Goal: Task Accomplishment & Management: Use online tool/utility

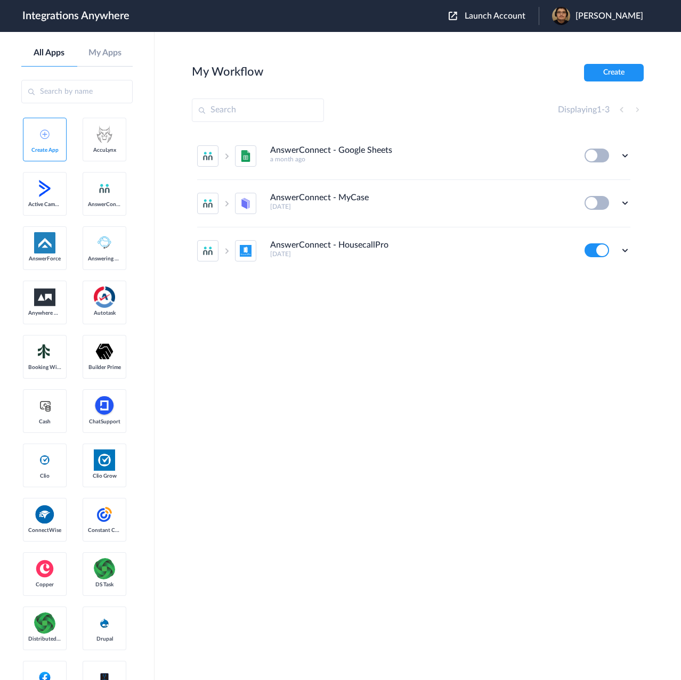
click at [521, 17] on span "Launch Account" at bounding box center [494, 16] width 61 height 9
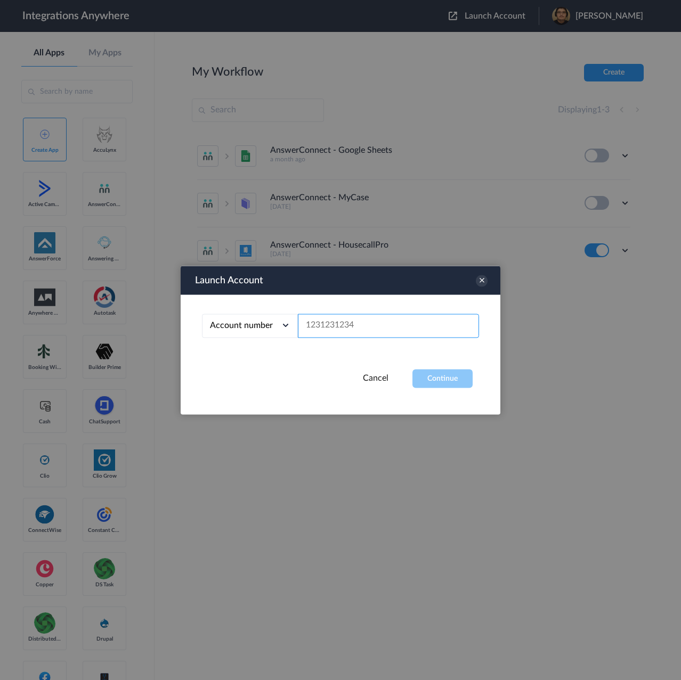
click at [449, 326] on input "text" at bounding box center [388, 326] width 181 height 24
paste input "2136342251"
type input "2136342251"
click at [440, 377] on button "Continue" at bounding box center [442, 378] width 60 height 19
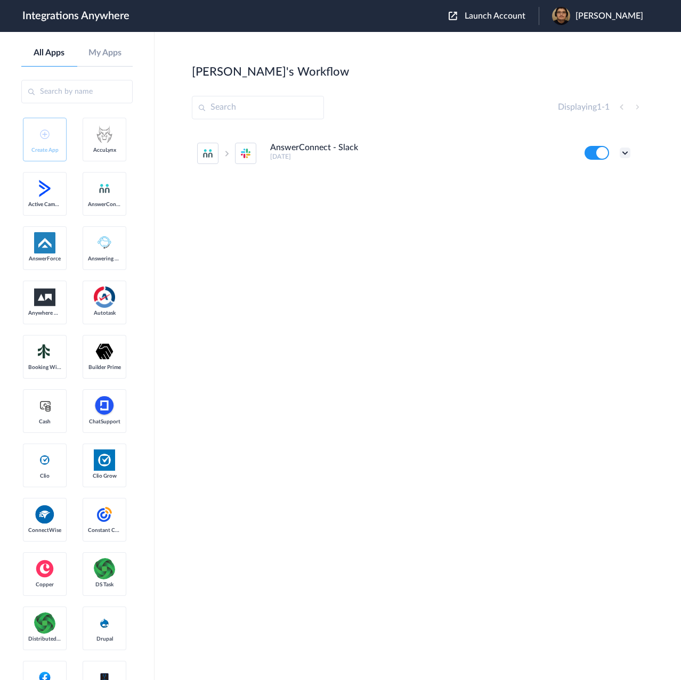
click at [622, 152] on icon at bounding box center [624, 153] width 11 height 11
click at [595, 181] on li "Edit" at bounding box center [595, 178] width 69 height 20
click at [624, 151] on icon at bounding box center [624, 153] width 11 height 11
click at [591, 198] on link "Task history" at bounding box center [594, 196] width 51 height 7
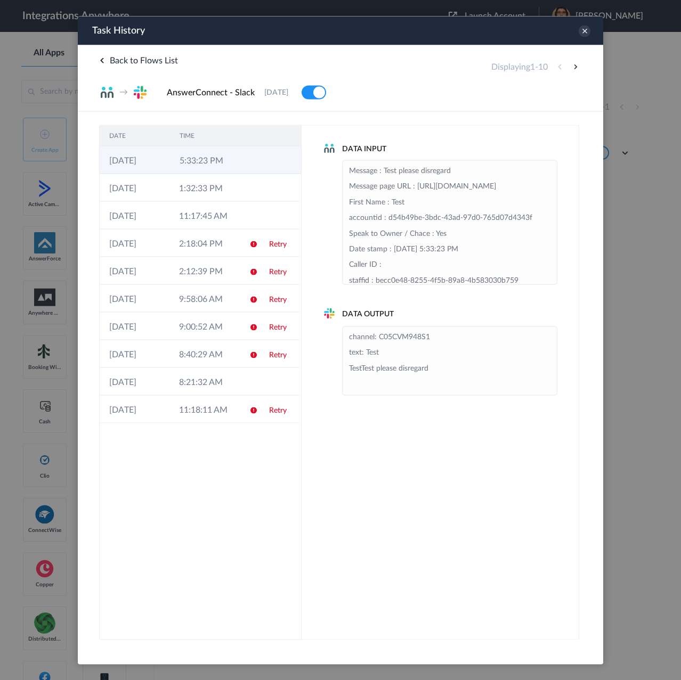
click at [175, 153] on td "5:33:23 PM" at bounding box center [205, 160] width 70 height 28
click at [584, 31] on icon at bounding box center [584, 31] width 12 height 12
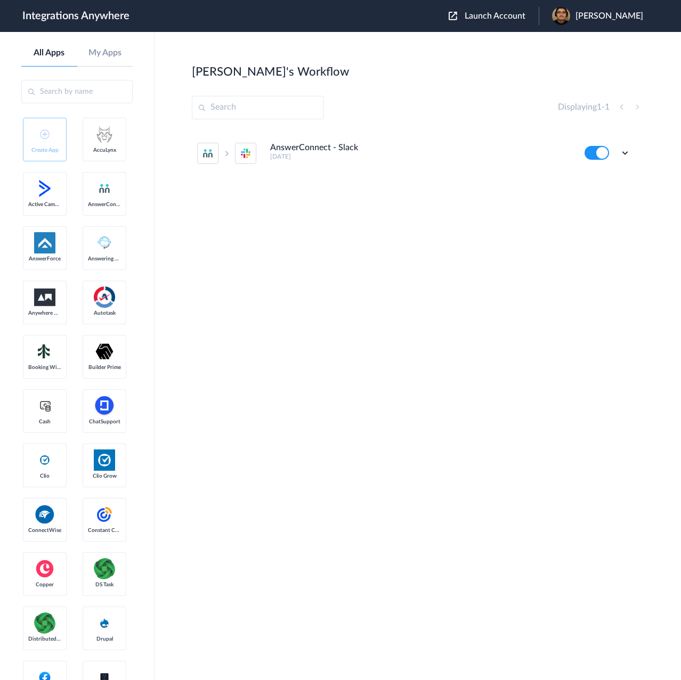
click at [672, 110] on main "[PERSON_NAME]'s Workflow Create Displaying 1 - 1 AnswerConnect - Slack [DATE] E…" at bounding box center [417, 356] width 526 height 648
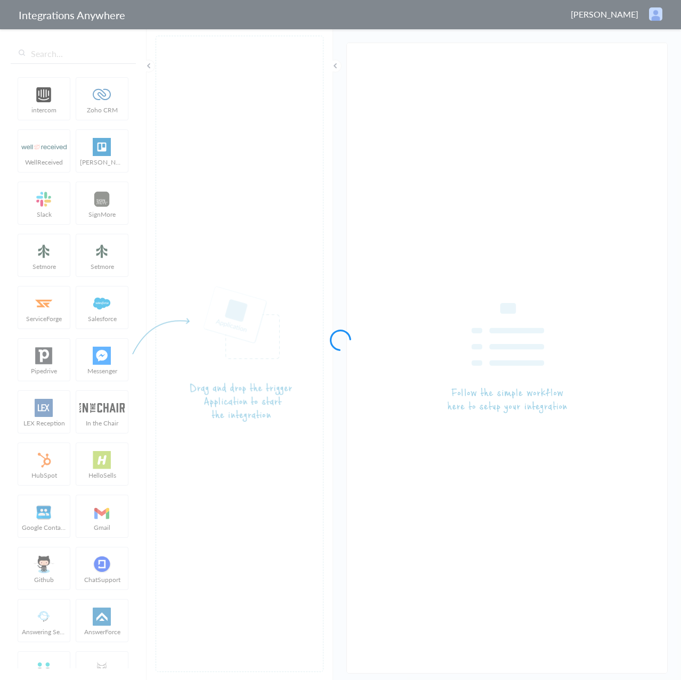
type input "AnswerConnect - Slack"
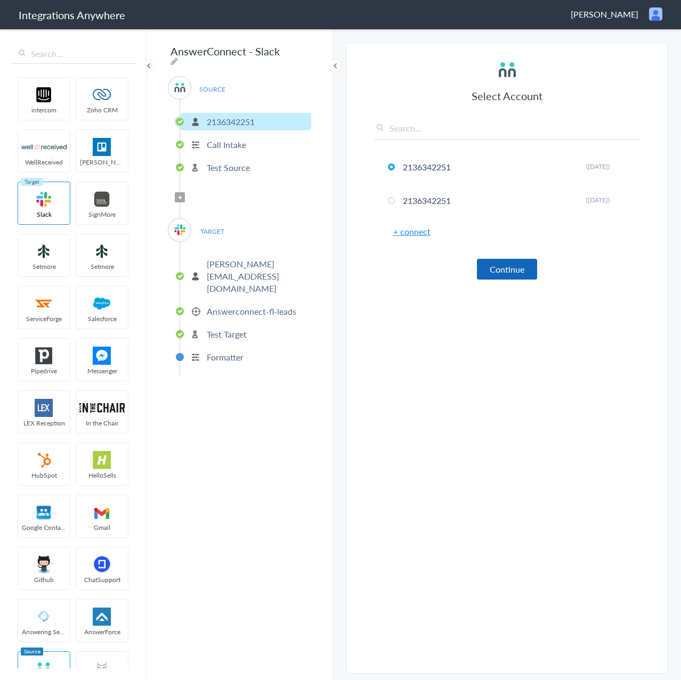
click at [501, 271] on button "Continue" at bounding box center [507, 269] width 60 height 21
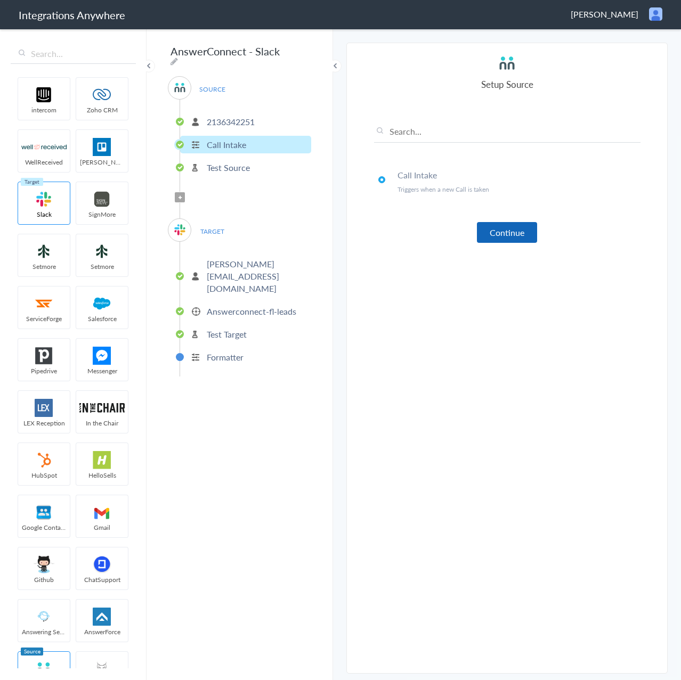
click at [498, 237] on button "Continue" at bounding box center [507, 232] width 60 height 21
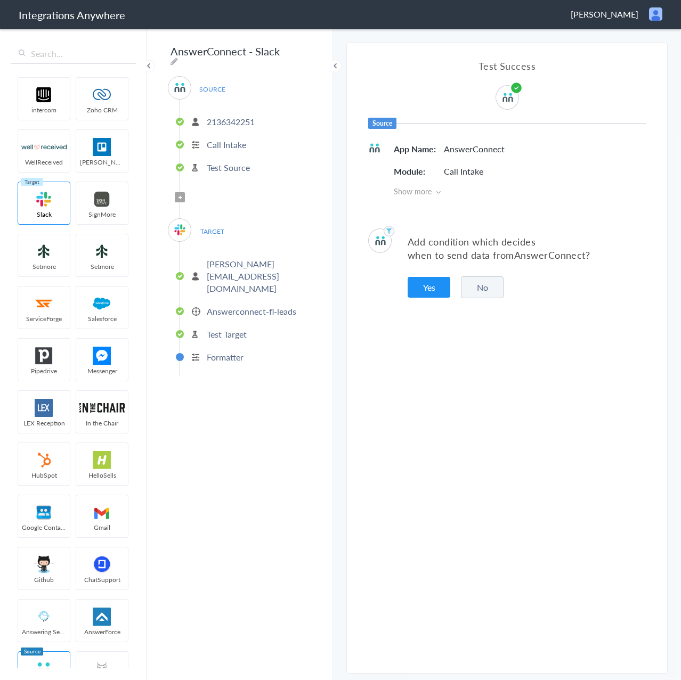
click at [482, 289] on button "No" at bounding box center [482, 287] width 43 height 22
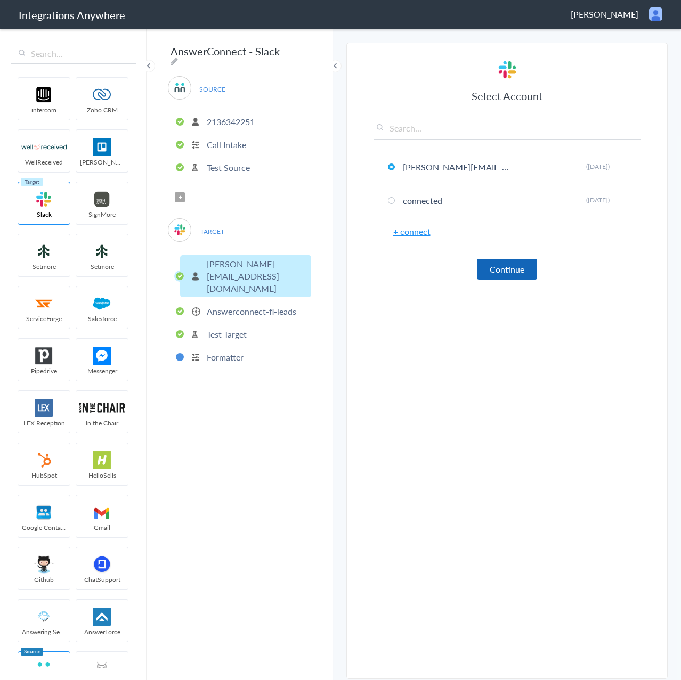
click at [500, 274] on button "Continue" at bounding box center [507, 269] width 60 height 21
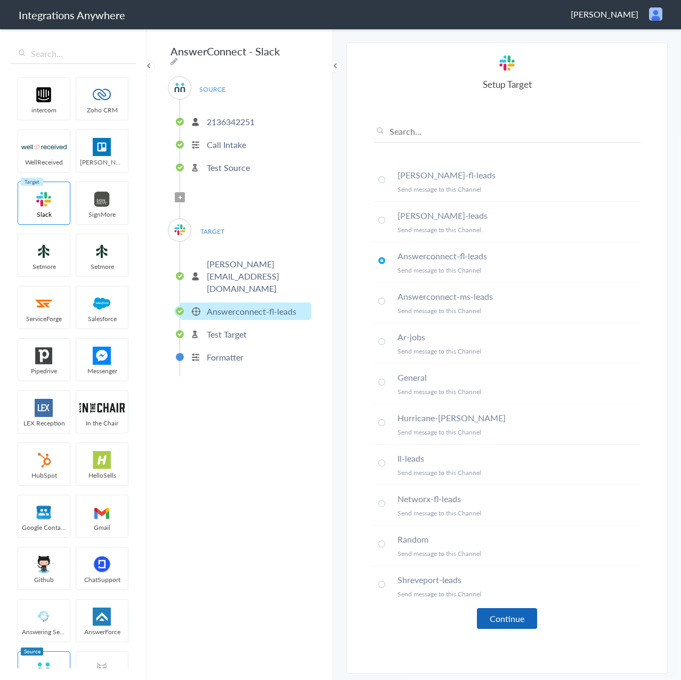
click at [509, 613] on button "Continue" at bounding box center [507, 618] width 60 height 21
